Goal: Task Accomplishment & Management: Use online tool/utility

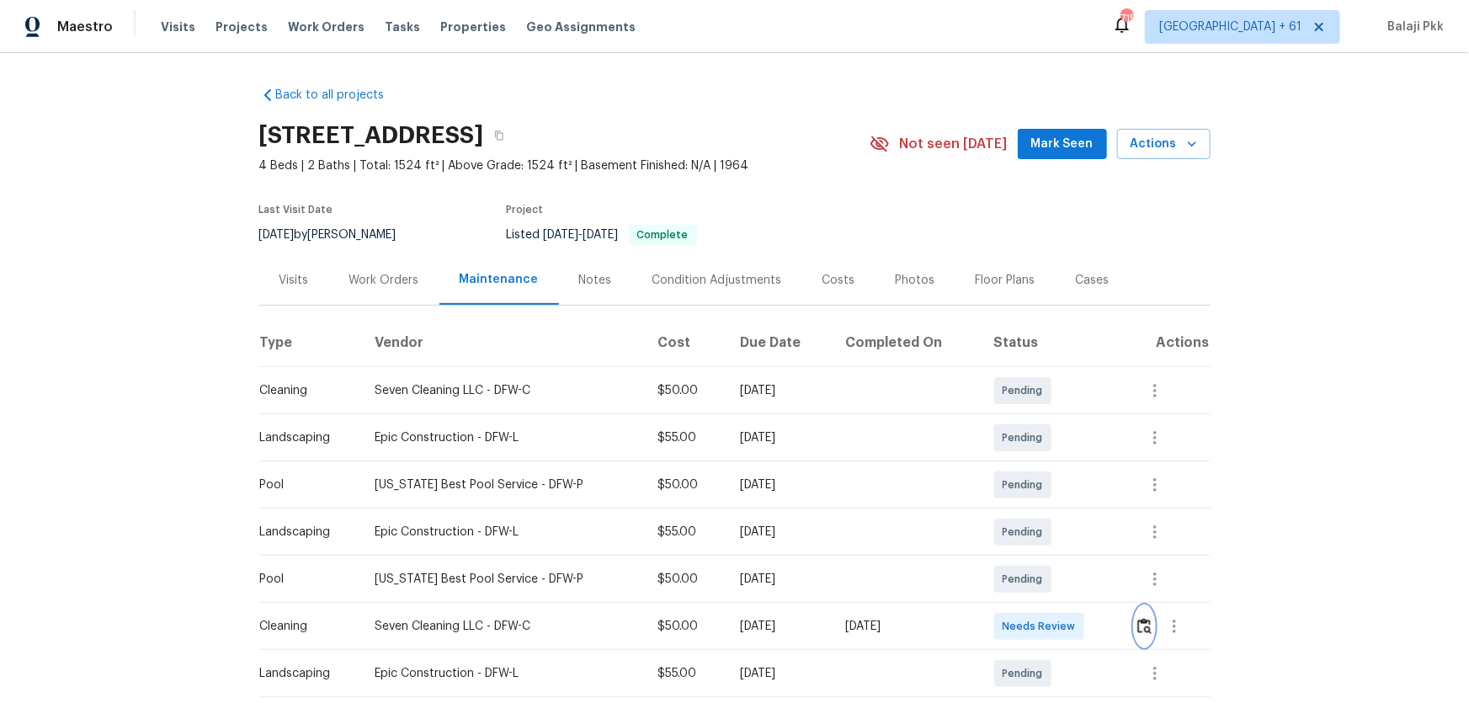
click at [1045, 464] on img "button" at bounding box center [1144, 626] width 14 height 16
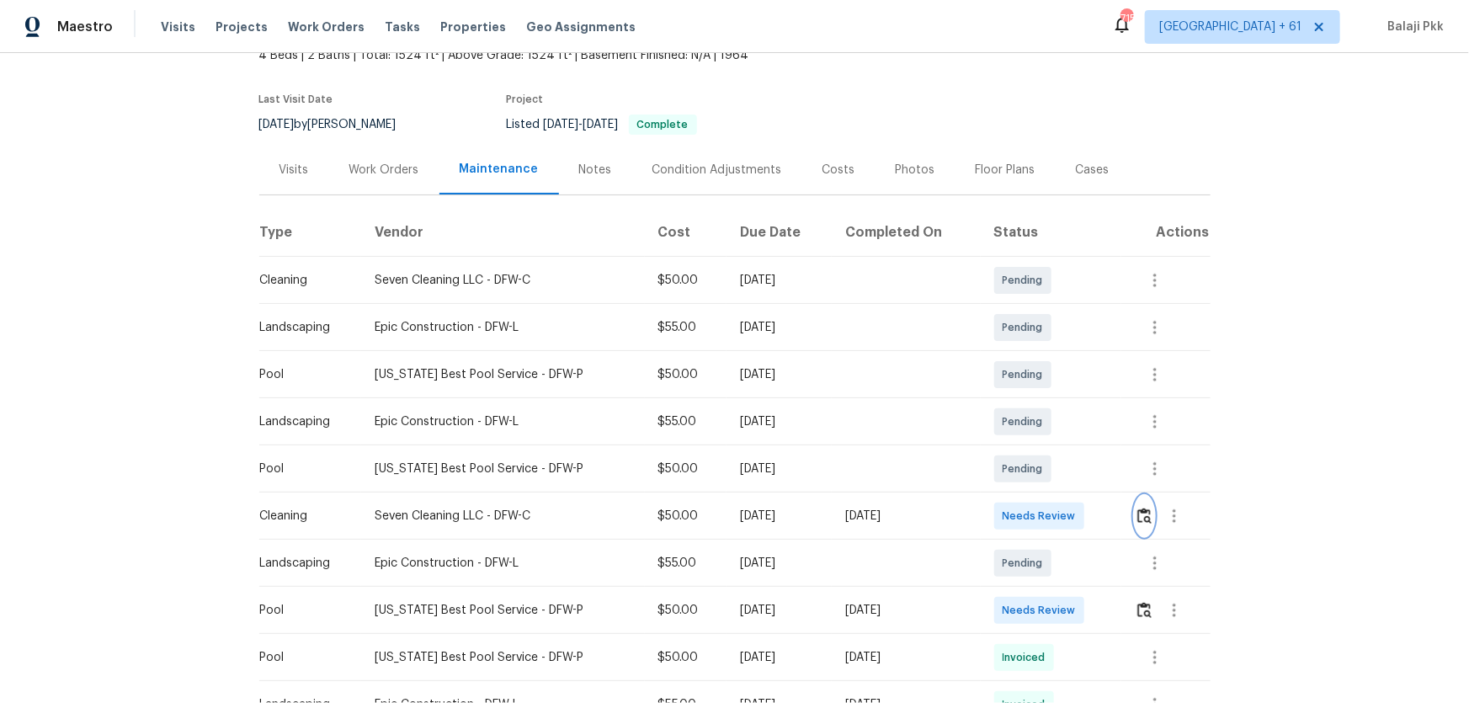
scroll to position [306, 0]
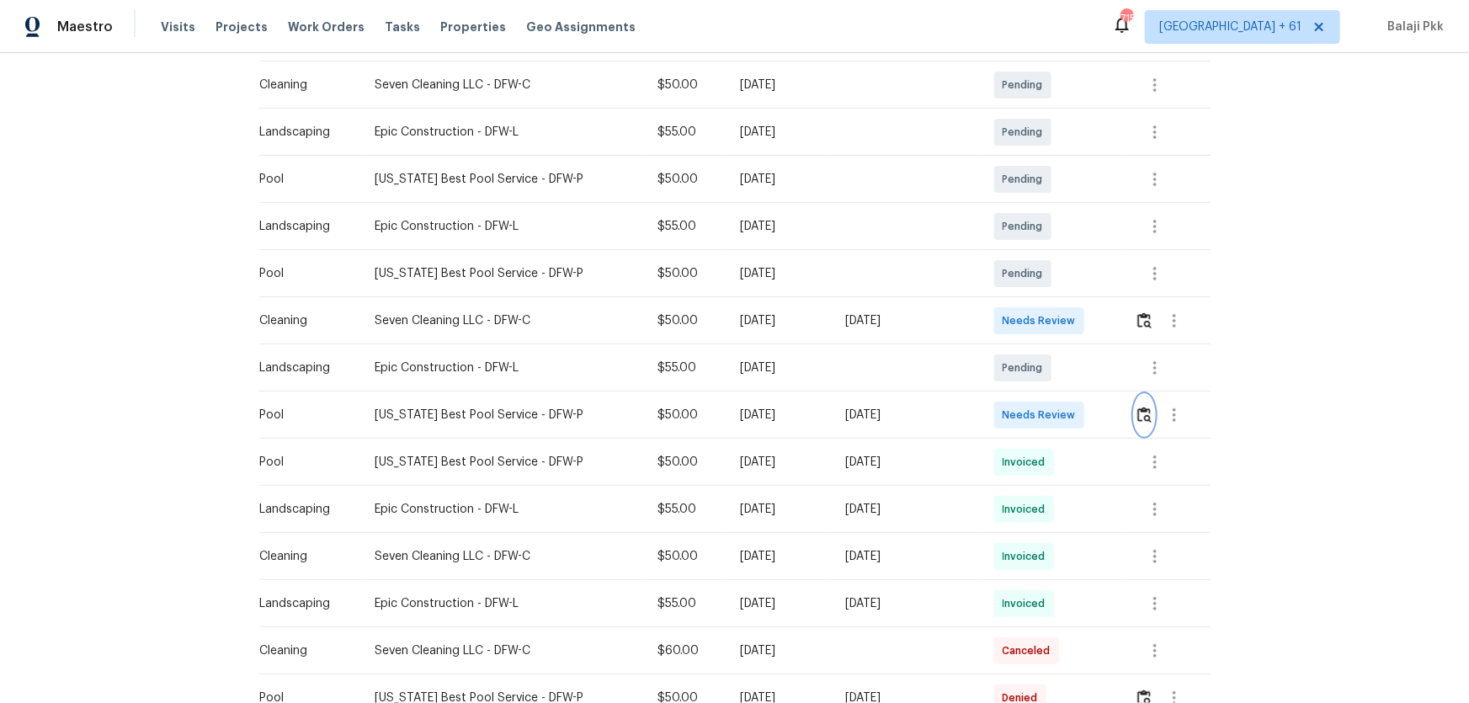
click at [1045, 418] on img "button" at bounding box center [1144, 415] width 14 height 16
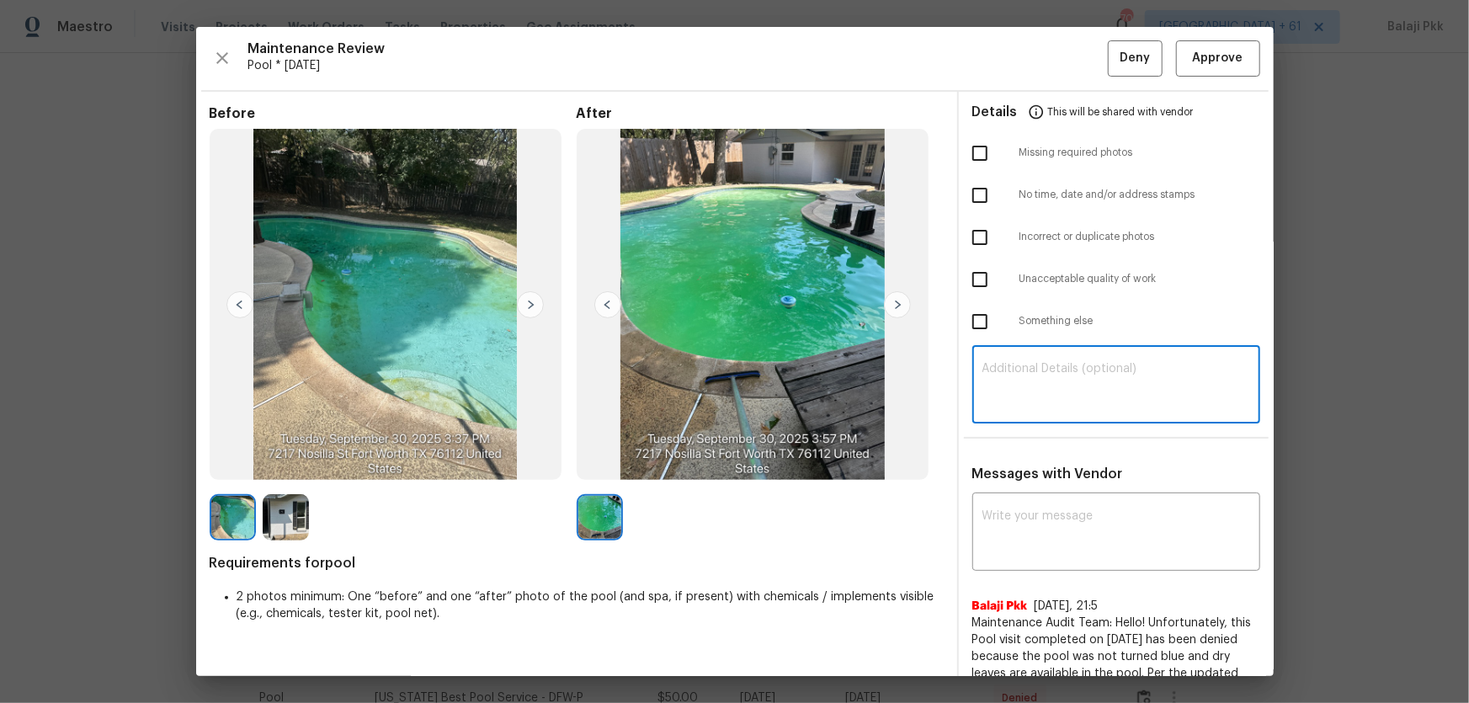
click at [1020, 388] on textarea at bounding box center [1117, 386] width 268 height 47
paste textarea "Maintenance Audit Team: Hello! Unfortunately, this Pool visit completed on 09/3…"
type textarea "Maintenance Audit Team: Hello! Unfortunately, this Pool visit completed on 09/3…"
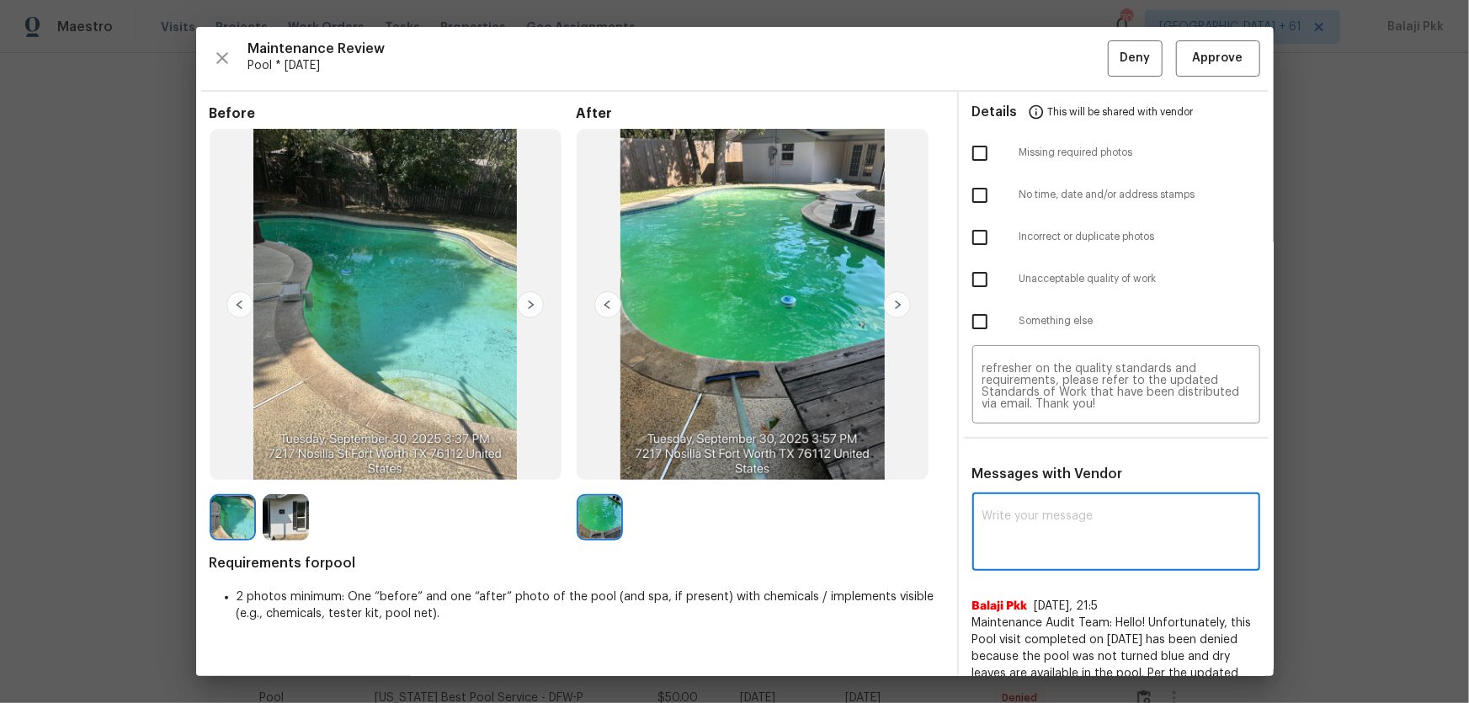
click at [1045, 464] on textarea at bounding box center [1117, 533] width 268 height 47
paste textarea "Maintenance Audit Team: Hello! Unfortunately, this Pool visit completed on 09/3…"
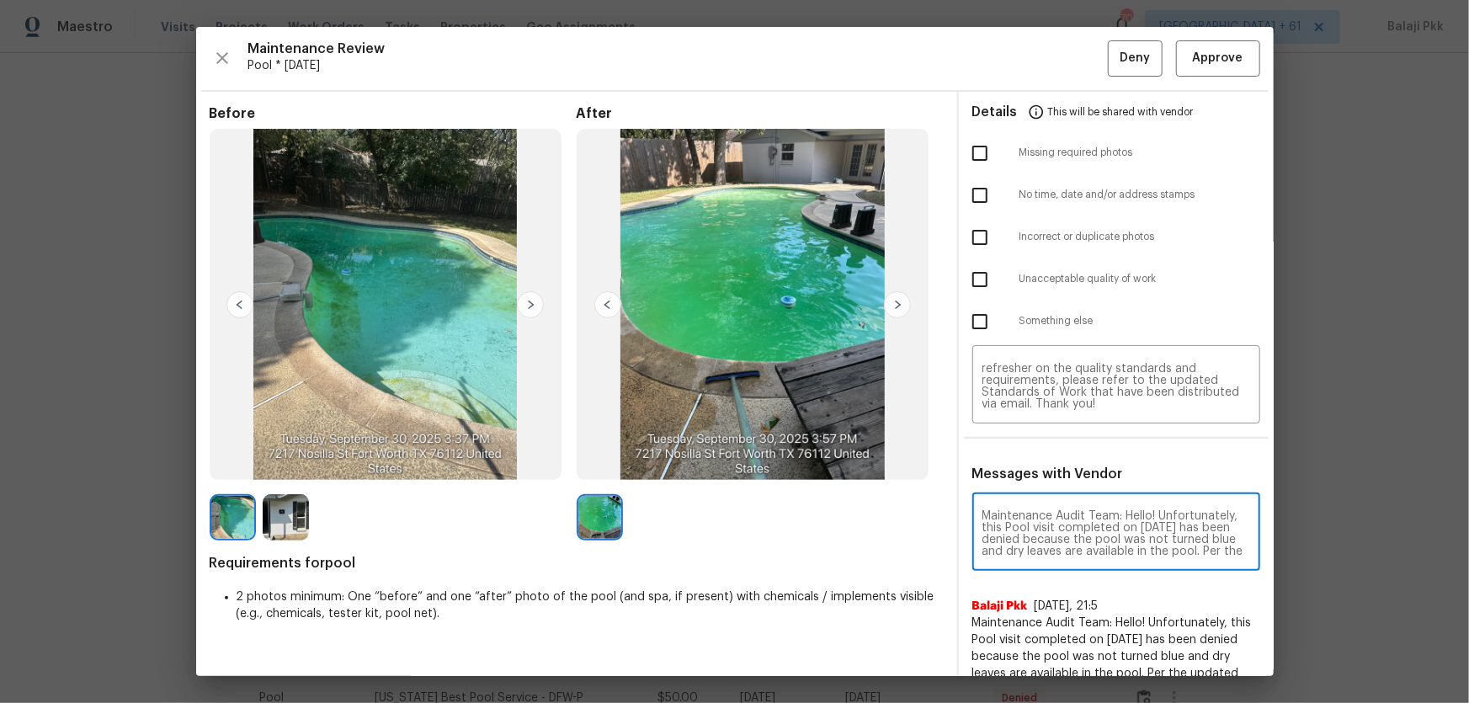
scroll to position [189, 0]
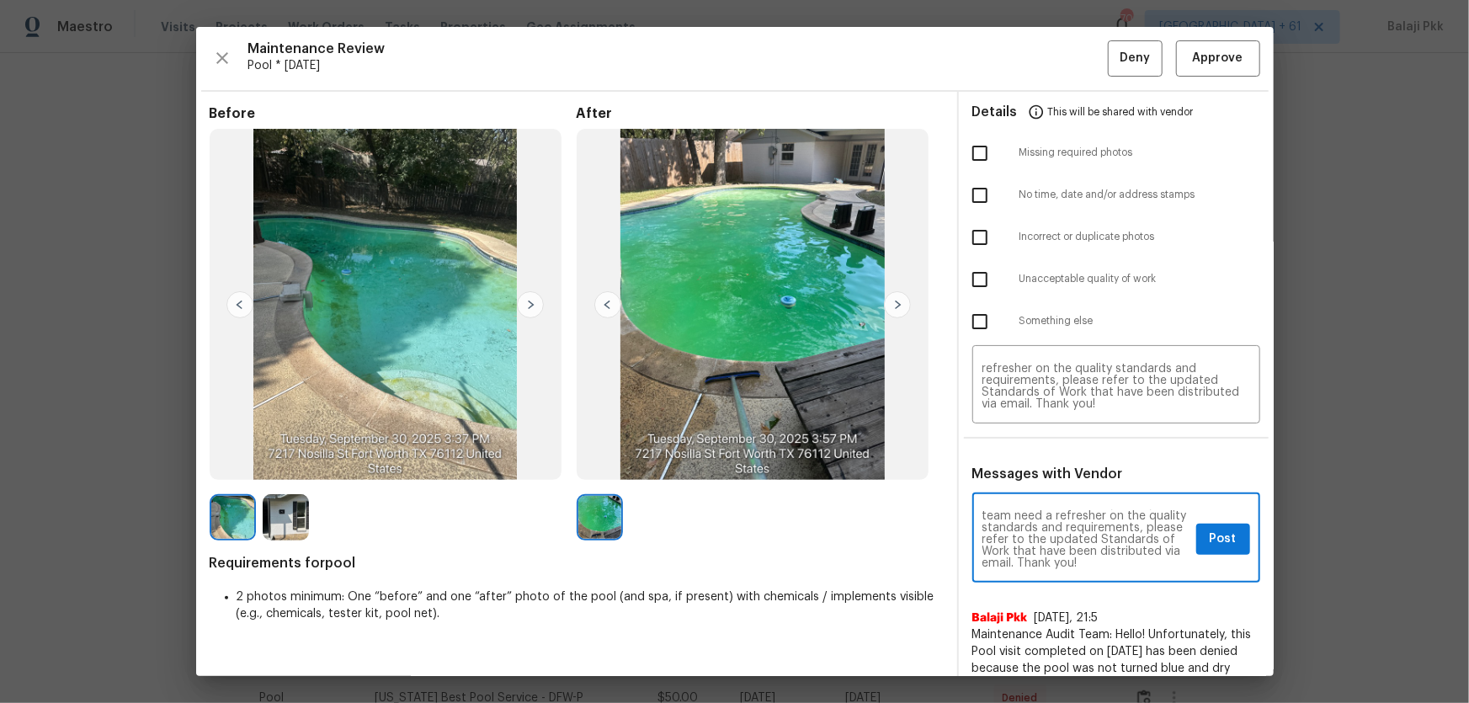
type textarea "Maintenance Audit Team: Hello! Unfortunately, this Pool visit completed on 09/3…"
click at [965, 280] on input "checkbox" at bounding box center [979, 279] width 35 height 35
checkbox input "true"
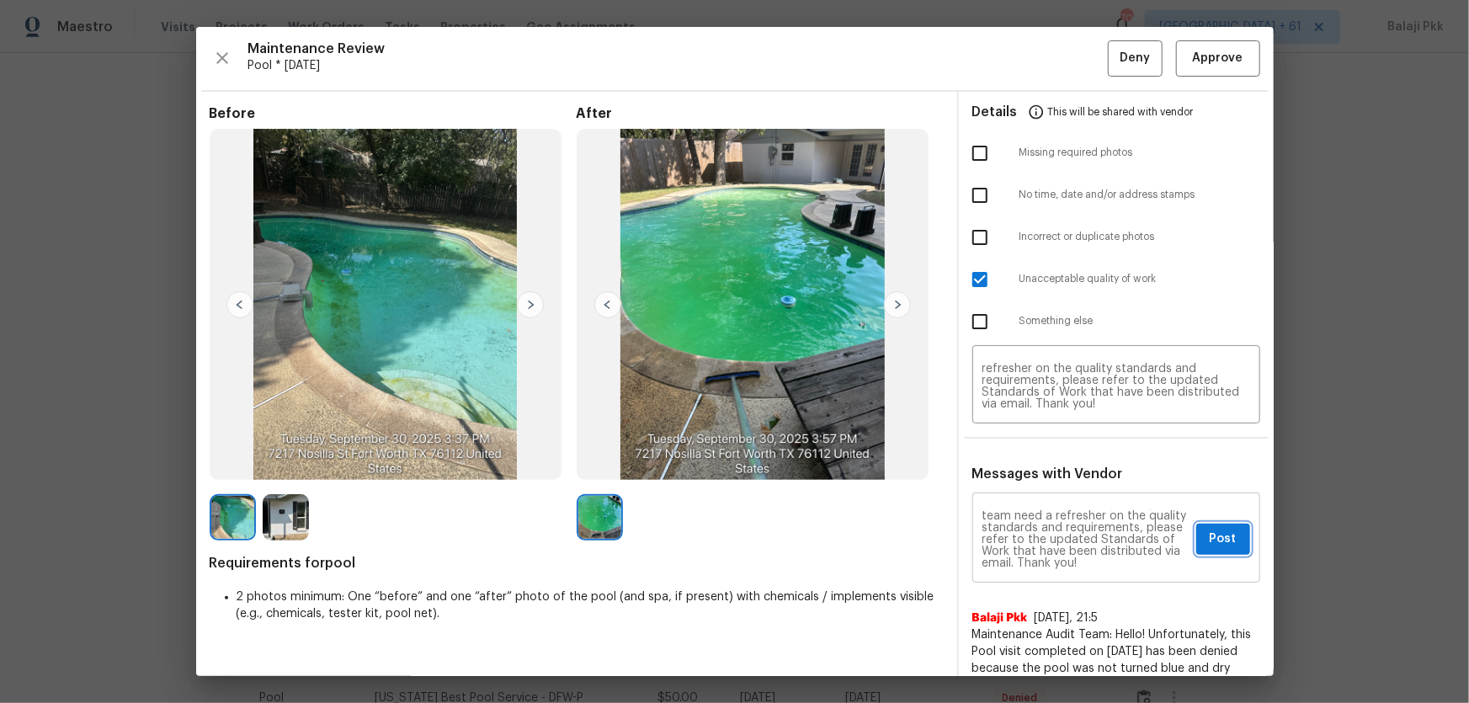
click at [1045, 464] on span "Post" at bounding box center [1223, 539] width 27 height 21
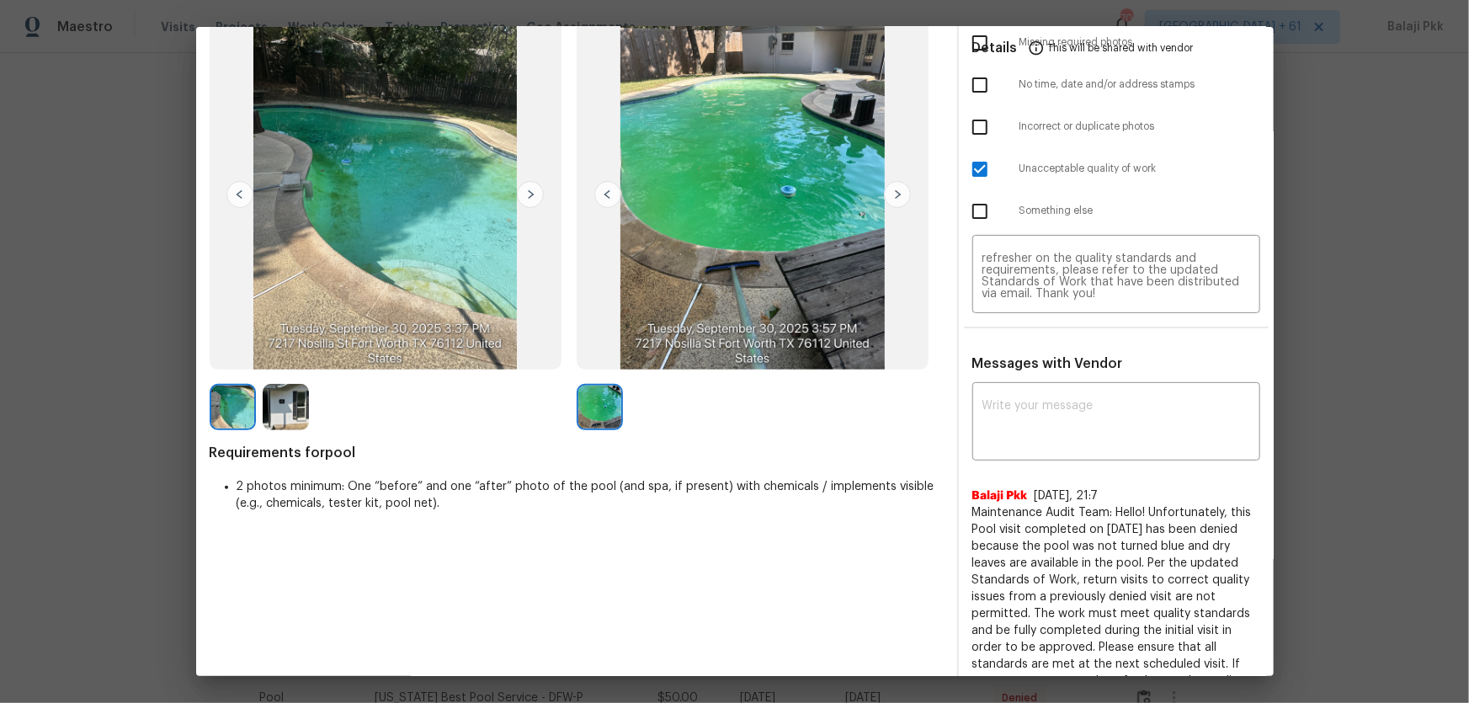
scroll to position [0, 0]
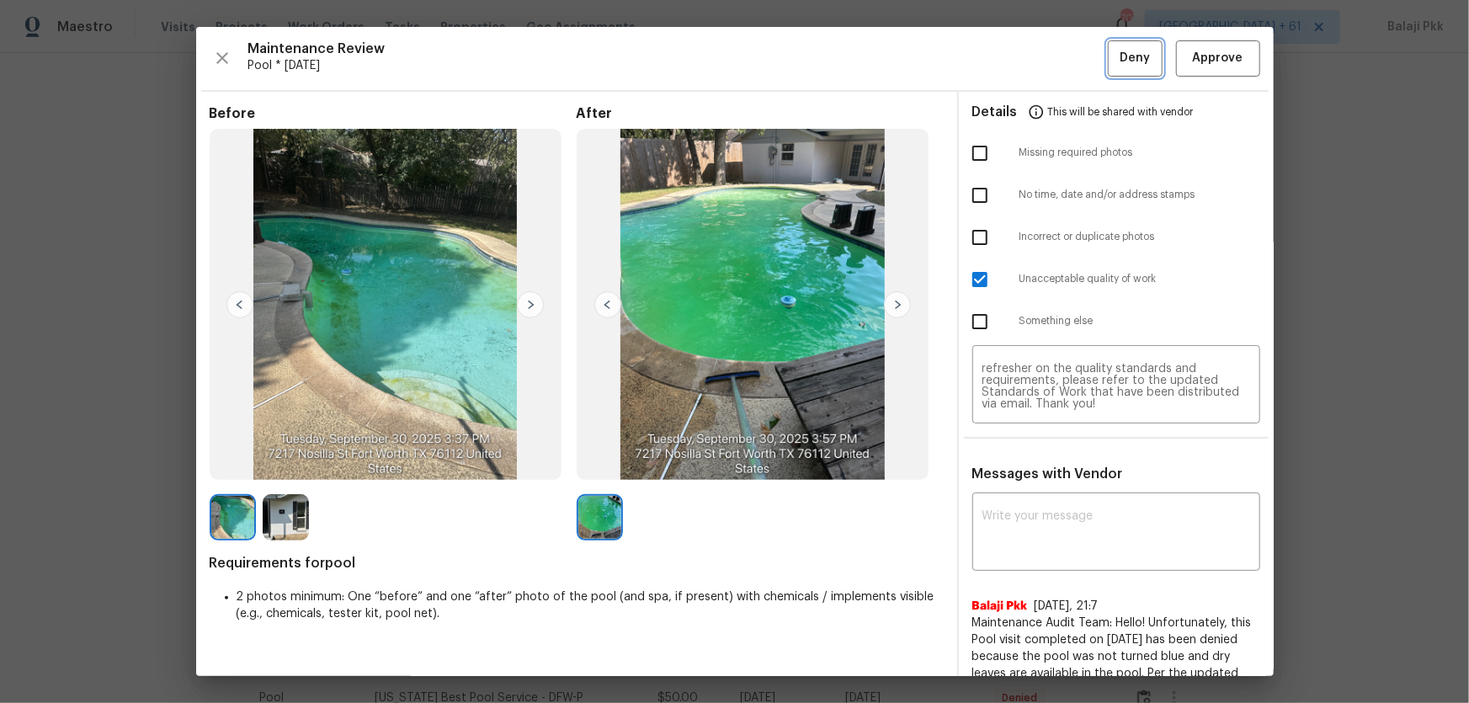
click at [1045, 66] on span "Deny" at bounding box center [1135, 58] width 30 height 21
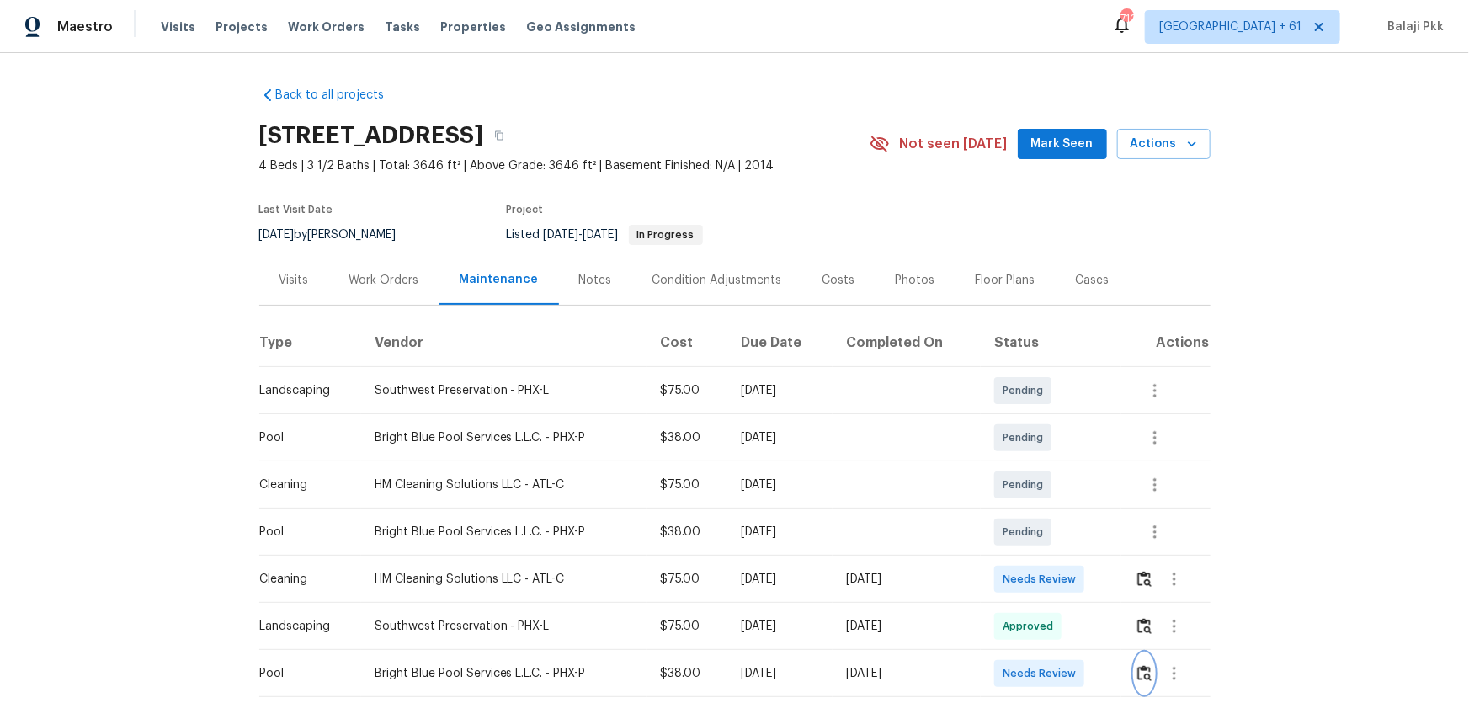
click at [1045, 464] on img "button" at bounding box center [1144, 673] width 14 height 16
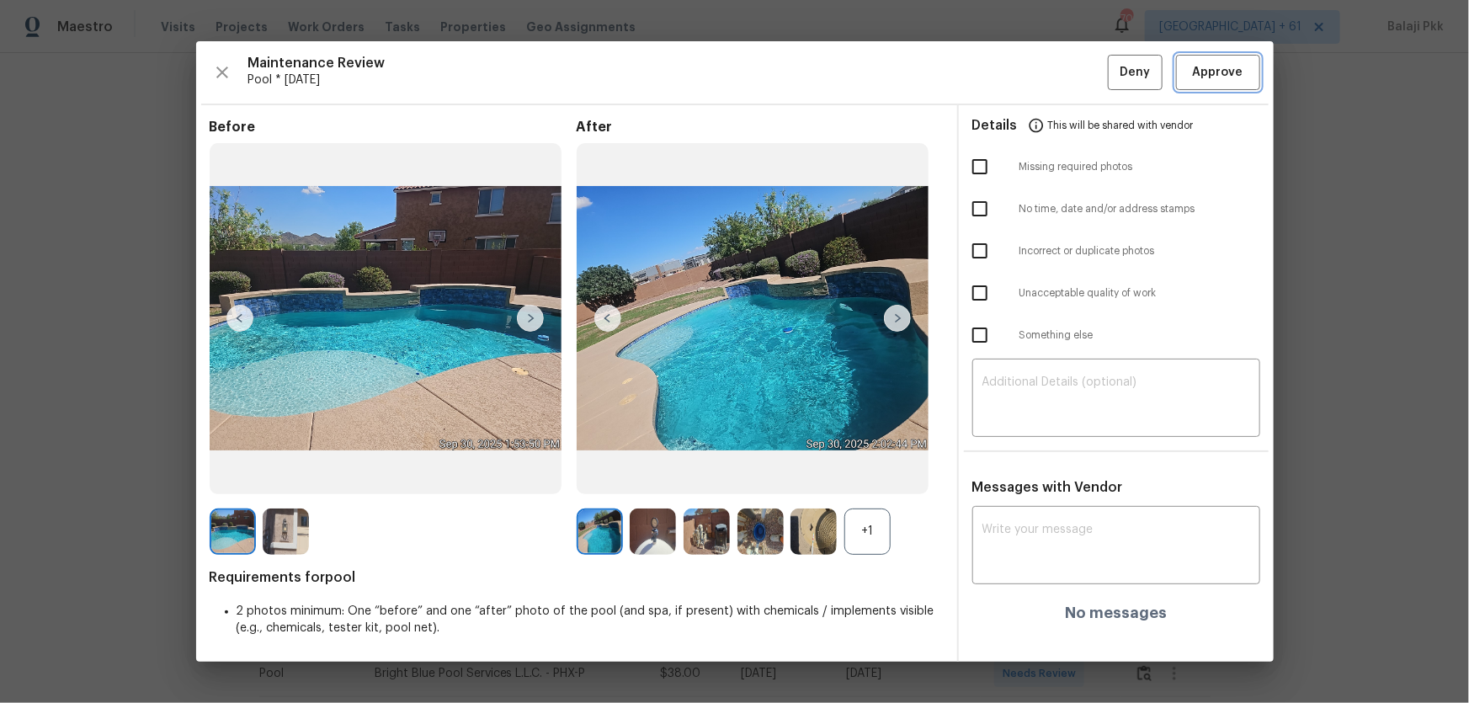
click at [1045, 81] on span "Approve" at bounding box center [1218, 72] width 51 height 21
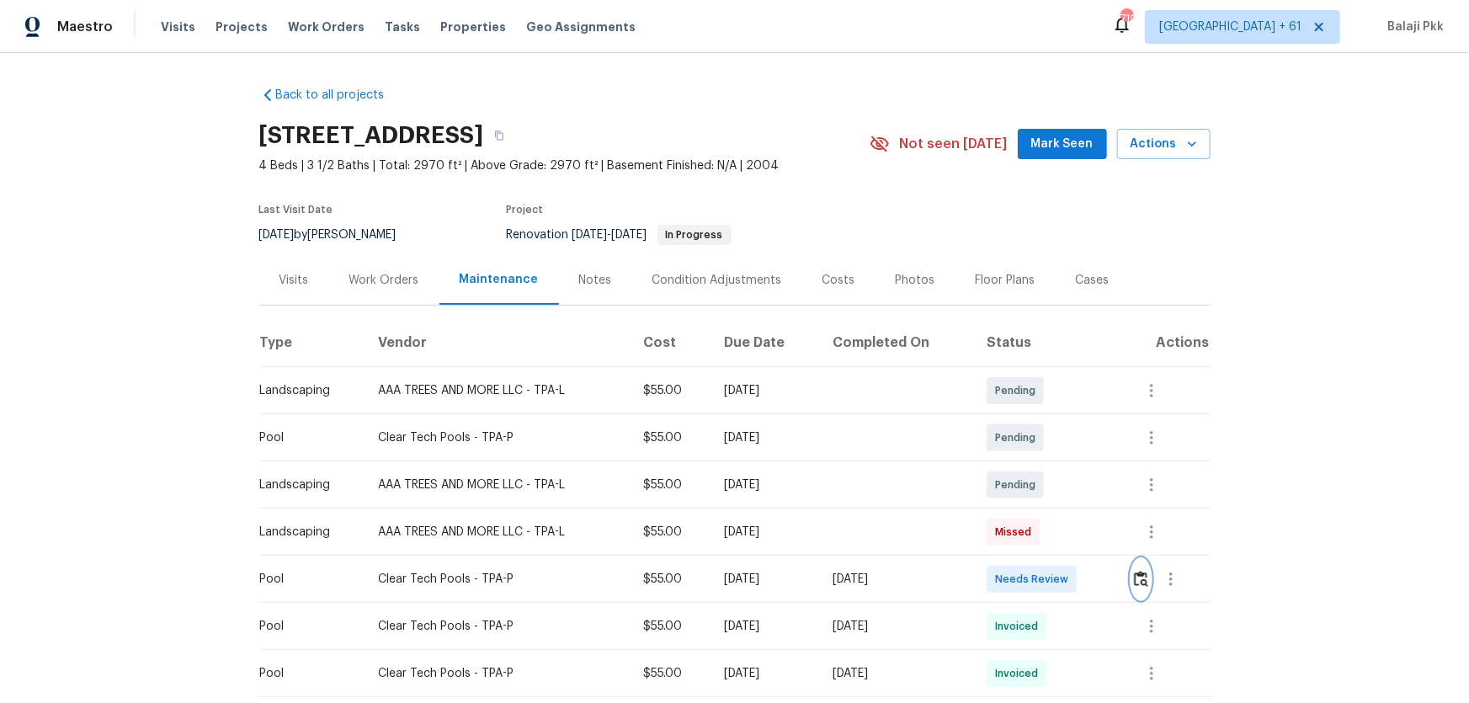
click at [1045, 464] on img "button" at bounding box center [1141, 579] width 14 height 16
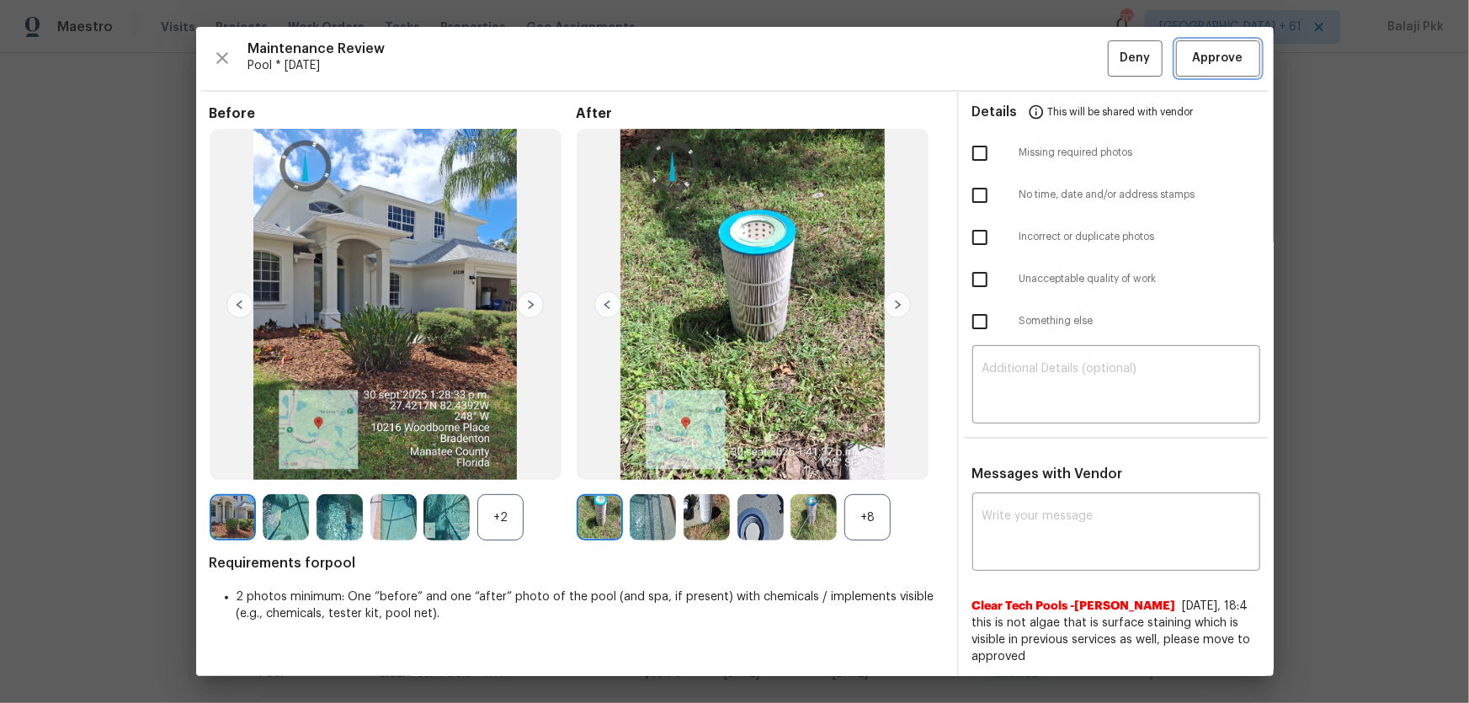
click at [1045, 61] on span "Approve" at bounding box center [1218, 58] width 51 height 21
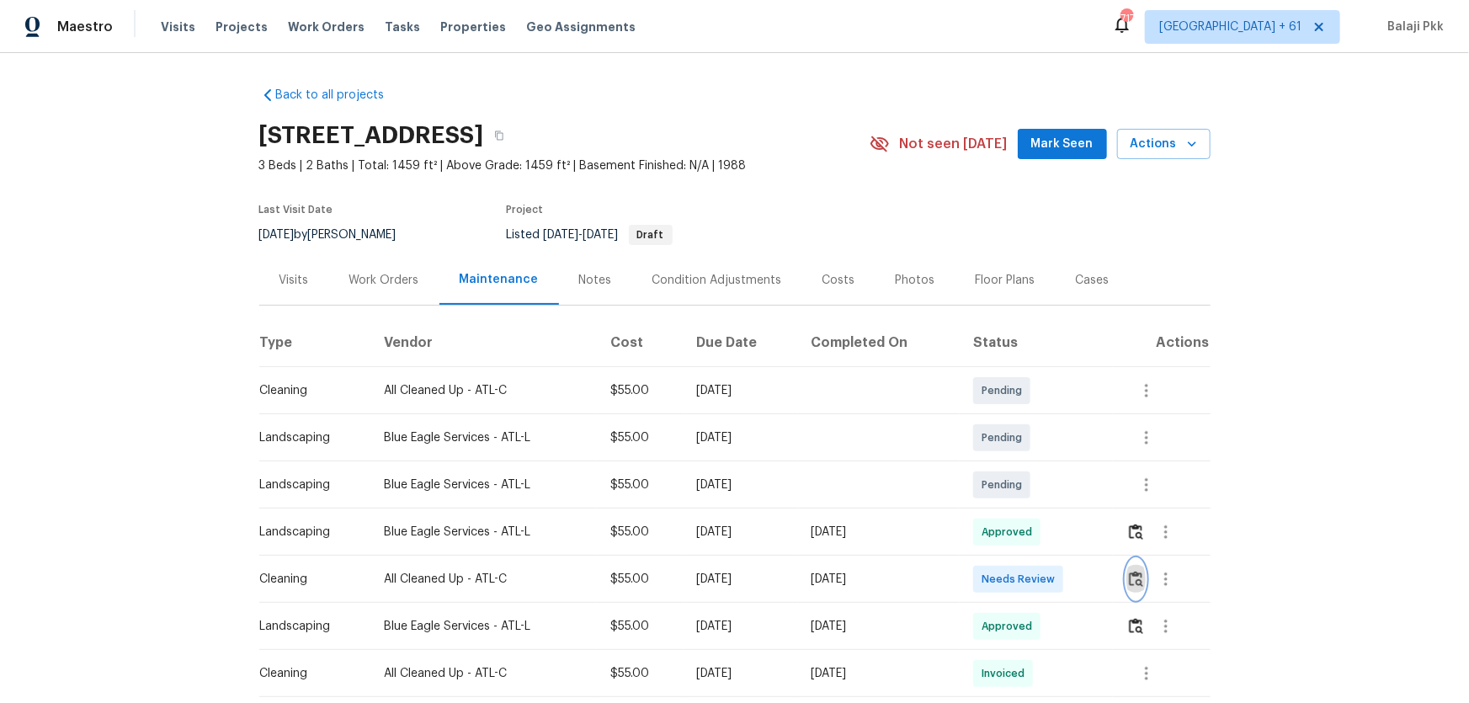
click at [1045, 464] on button "button" at bounding box center [1136, 579] width 19 height 40
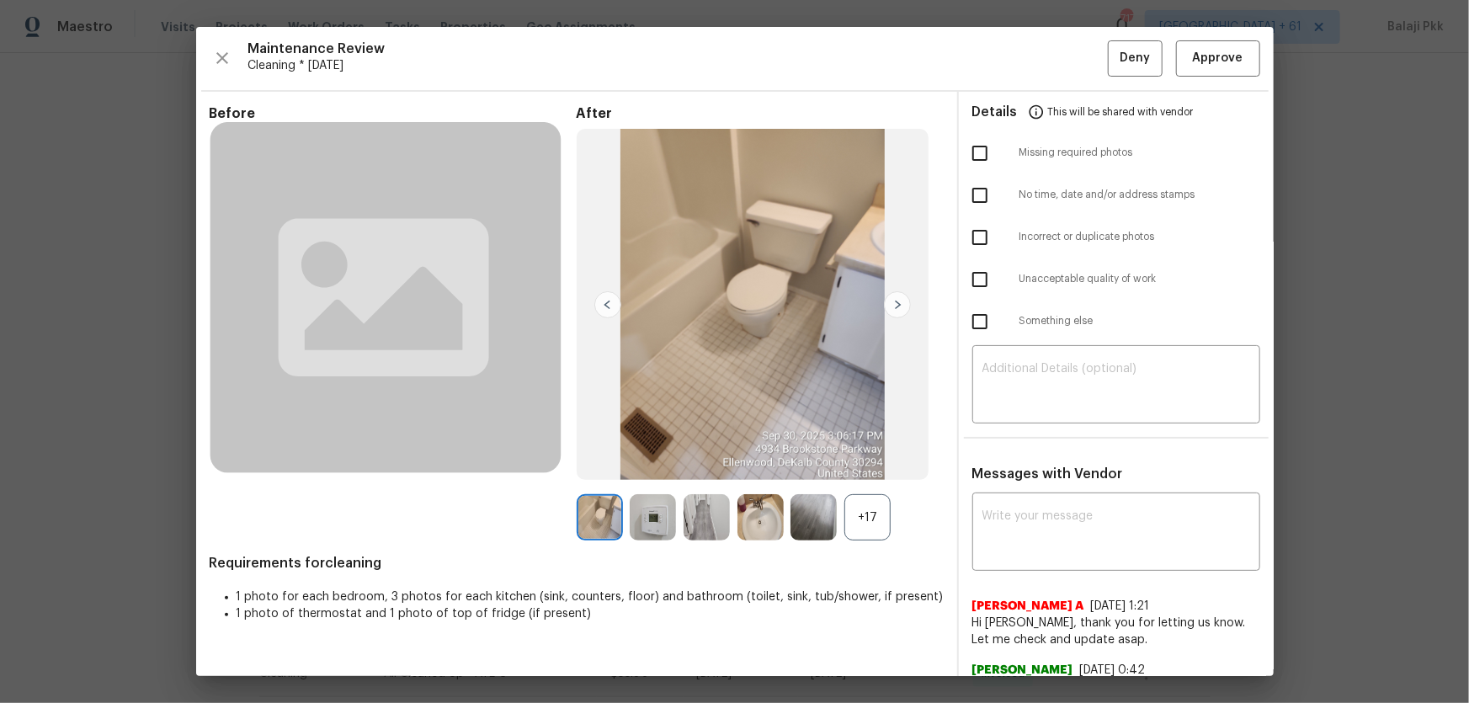
click at [873, 464] on div "+17" at bounding box center [867, 517] width 46 height 46
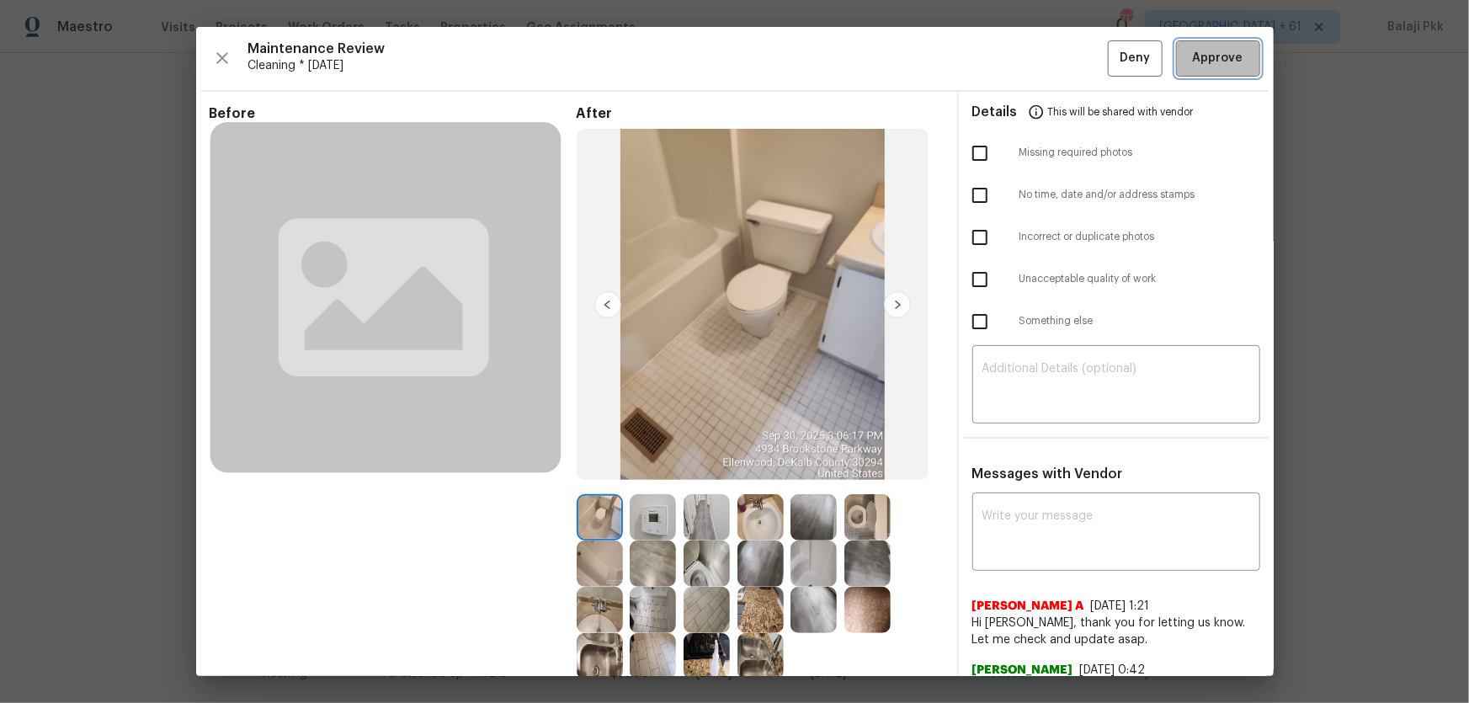
click at [1045, 51] on span "Approve" at bounding box center [1218, 58] width 57 height 21
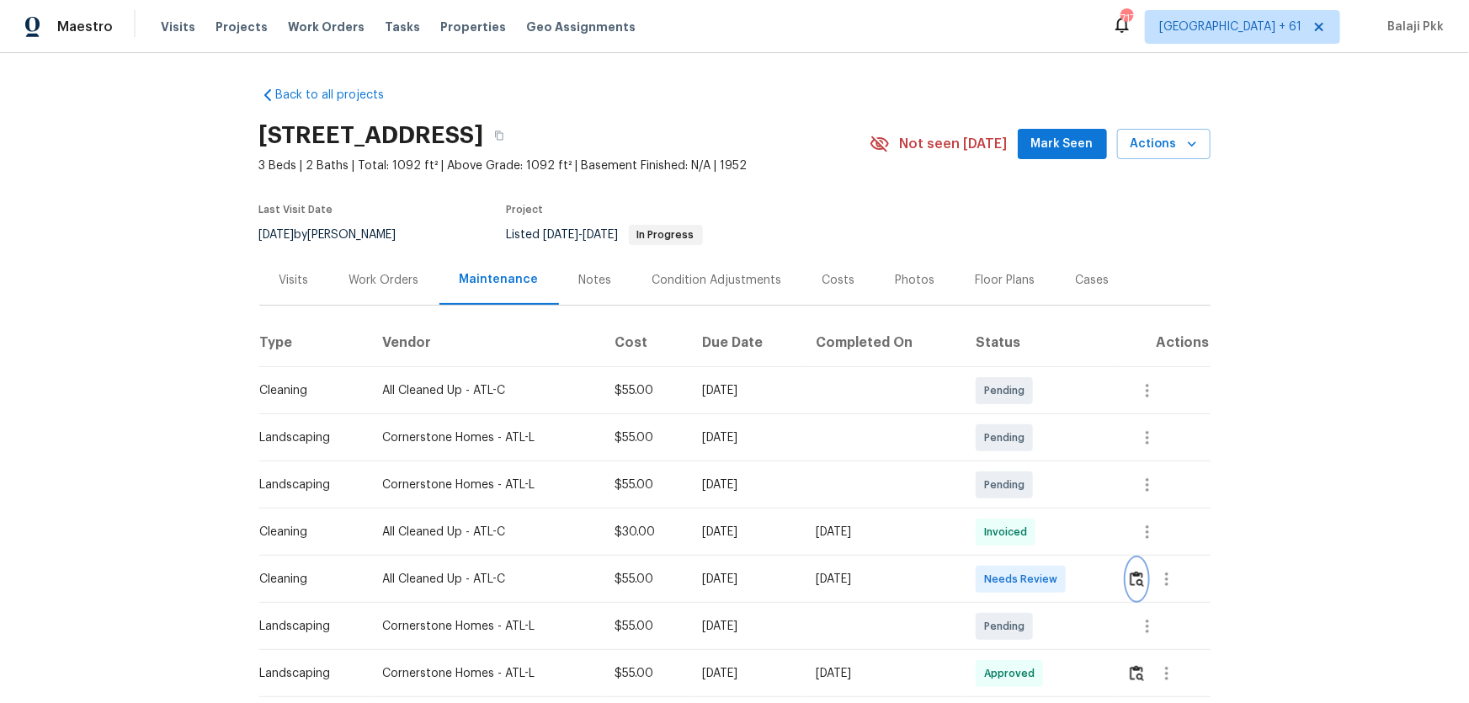
click at [1130, 510] on img "button" at bounding box center [1137, 579] width 14 height 16
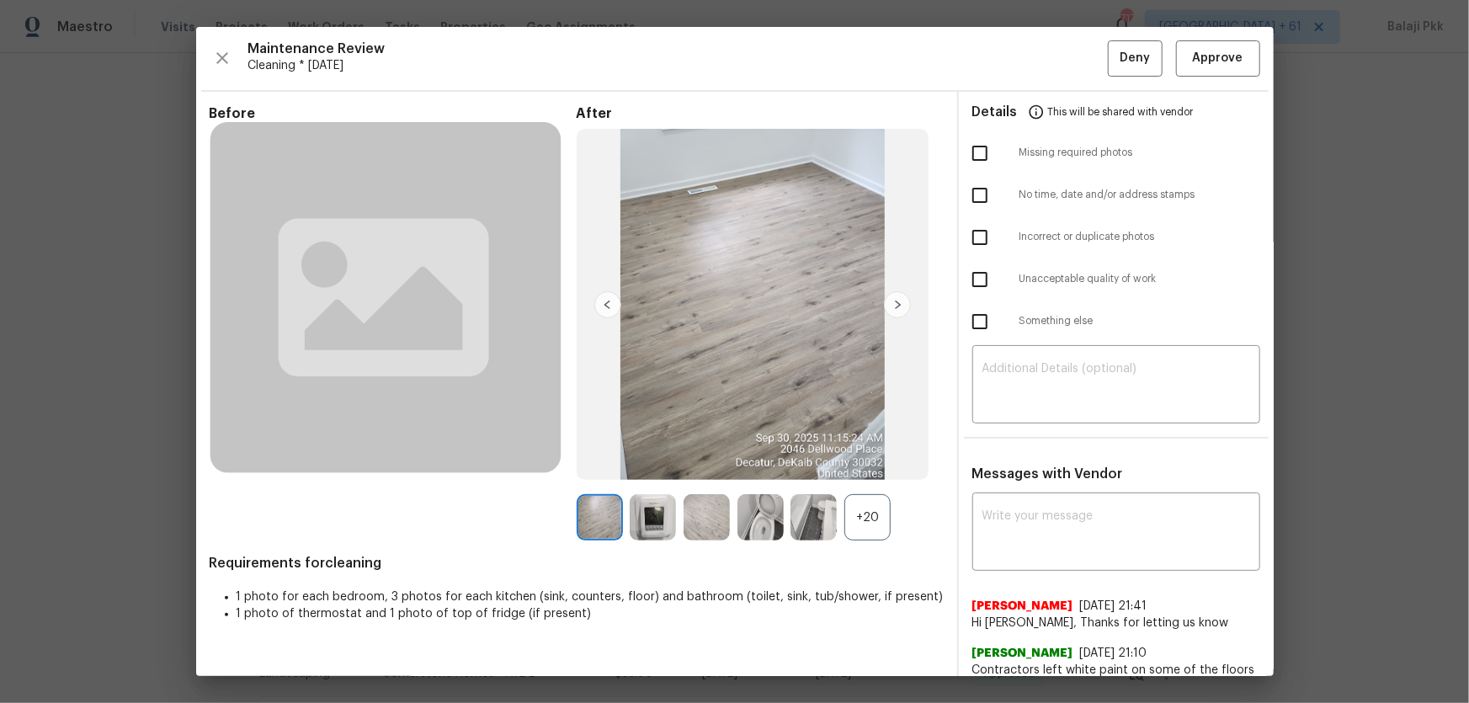
click at [887, 510] on div "+20" at bounding box center [867, 517] width 46 height 46
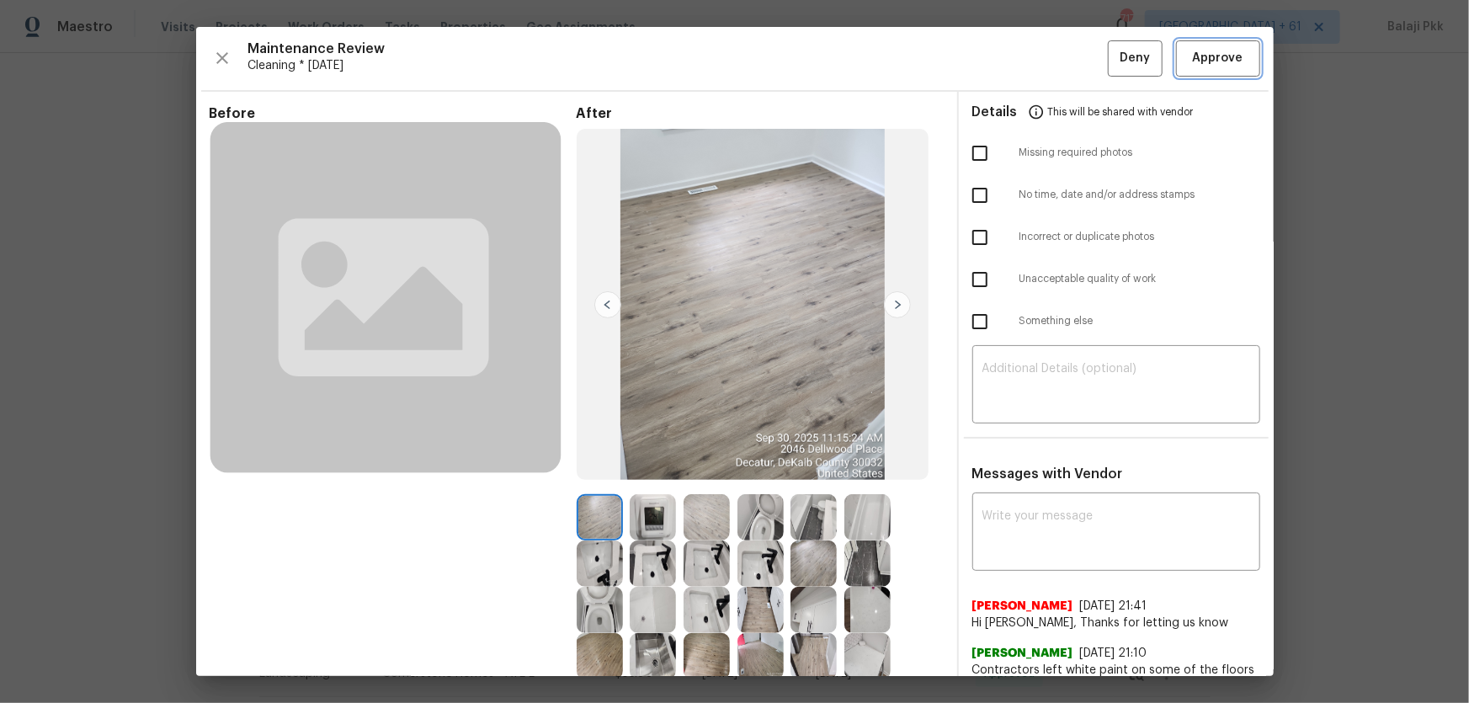
click at [1149, 67] on span "Approve" at bounding box center [1218, 58] width 51 height 21
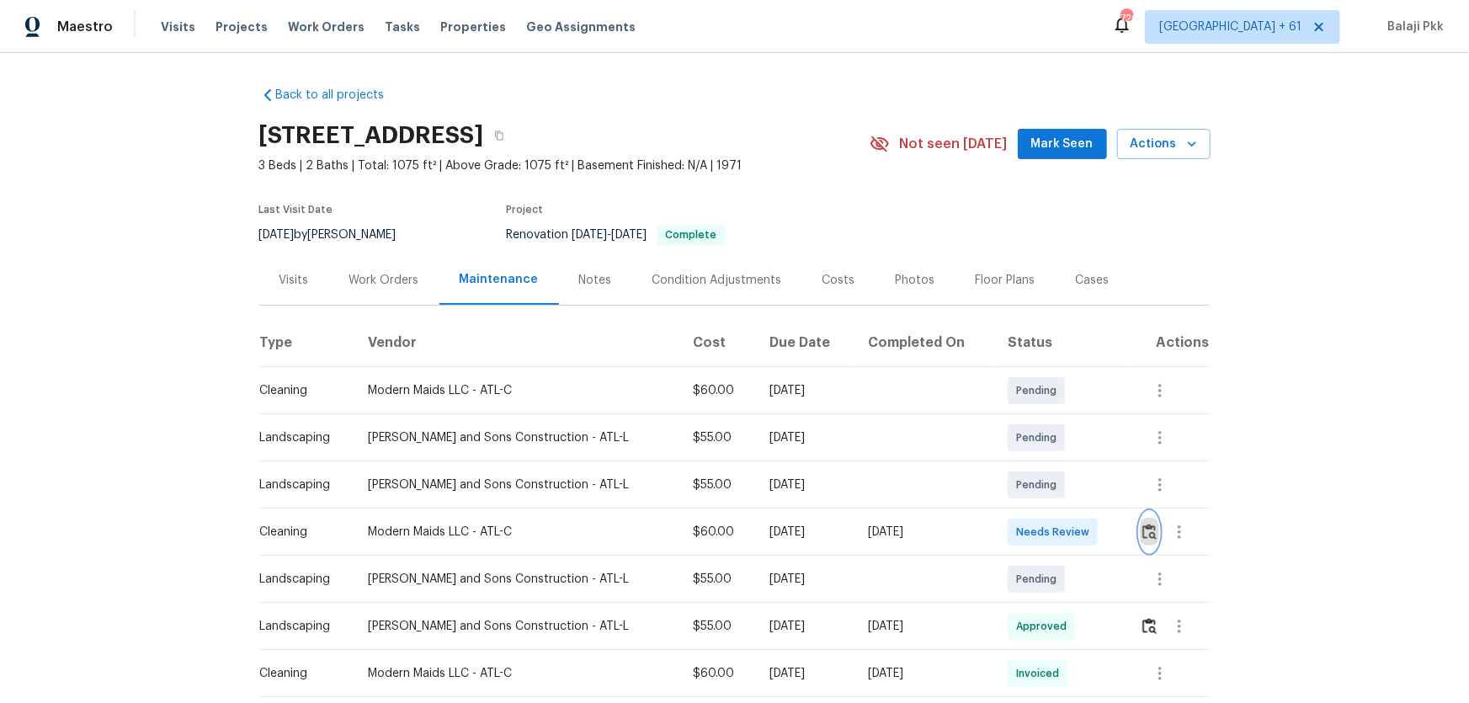
click at [1045, 464] on img "button" at bounding box center [1150, 532] width 14 height 16
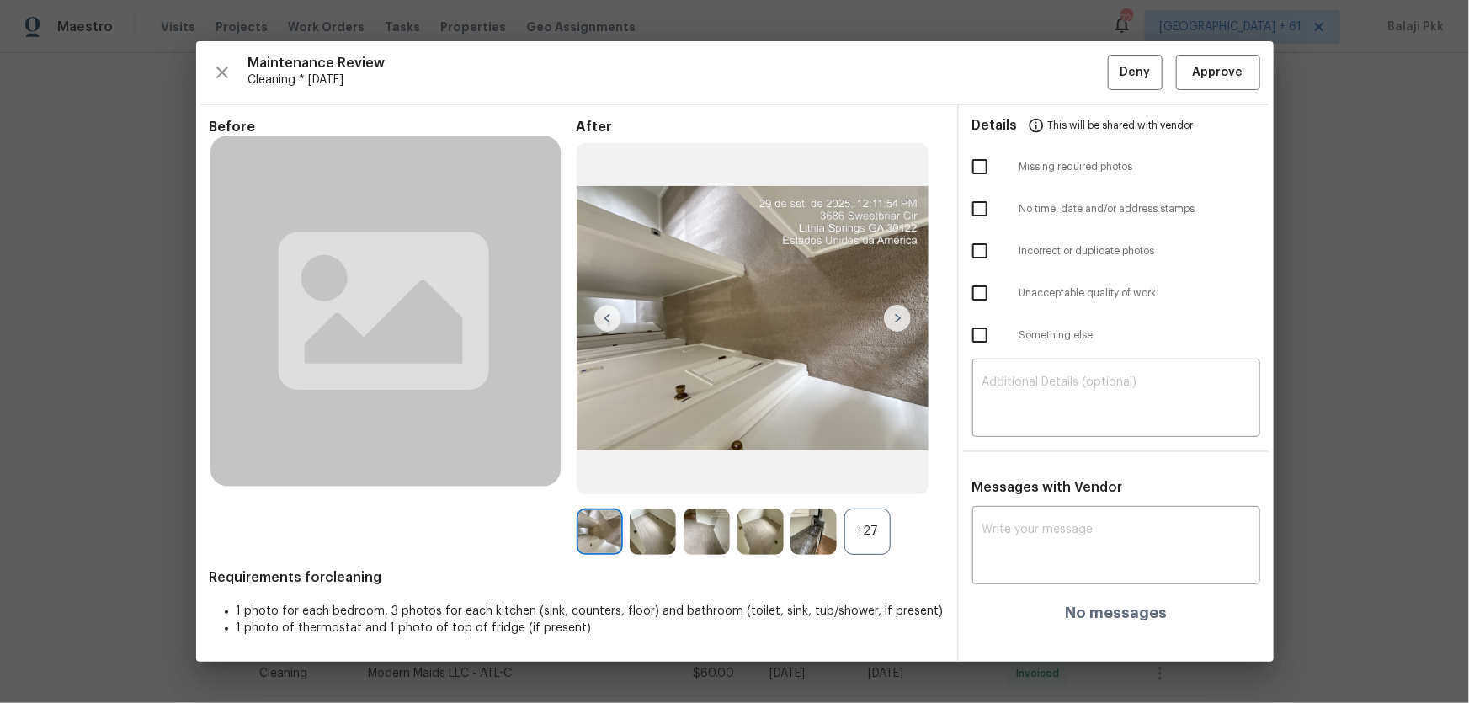
click at [876, 464] on div "+27" at bounding box center [867, 532] width 46 height 46
